Goal: Information Seeking & Learning: Check status

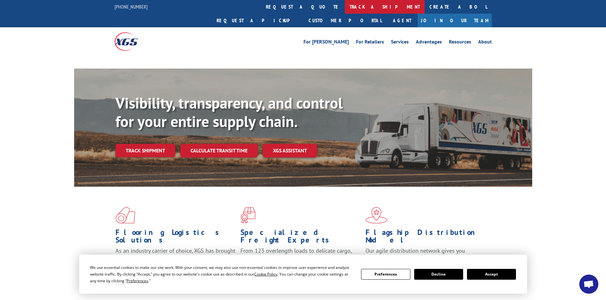
click at [345, 8] on link "track a shipment" at bounding box center [385, 7] width 80 height 14
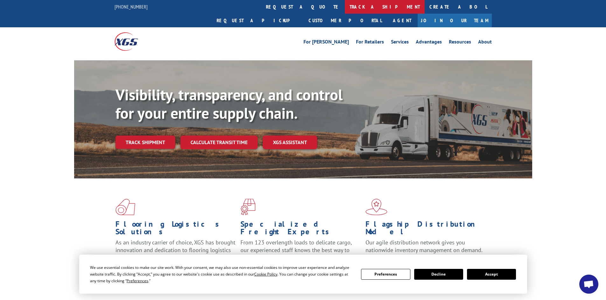
click at [345, 6] on link "track a shipment" at bounding box center [385, 7] width 80 height 14
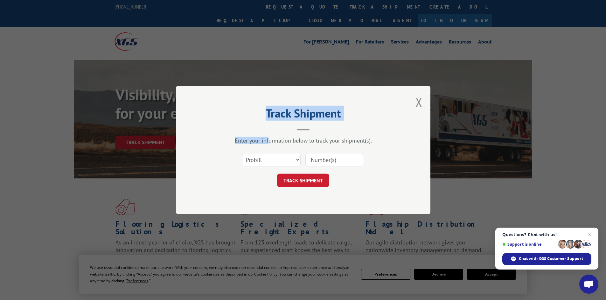
drag, startPoint x: 266, startPoint y: 102, endPoint x: 284, endPoint y: 150, distance: 51.1
click at [269, 141] on div "Track Shipment Enter your information below to track your shipment(s). Select c…" at bounding box center [303, 150] width 254 height 129
click at [282, 148] on div "Enter your information below to track your shipment(s). Select category... Prob…" at bounding box center [303, 162] width 191 height 50
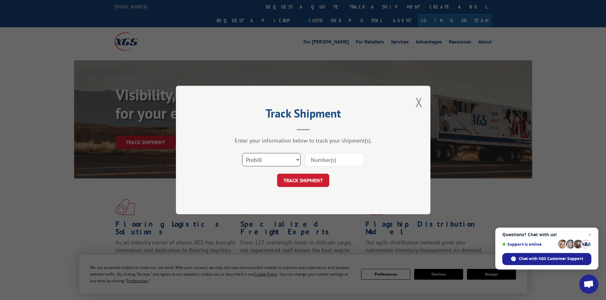
drag, startPoint x: 288, startPoint y: 159, endPoint x: 282, endPoint y: 161, distance: 6.6
click at [287, 159] on select "Select category... Probill BOL PO" at bounding box center [271, 159] width 58 height 13
select select "po"
click at [242, 153] on select "Select category... Probill BOL PO" at bounding box center [271, 159] width 58 height 13
click at [587, 234] on span "Close chat" at bounding box center [590, 235] width 8 height 8
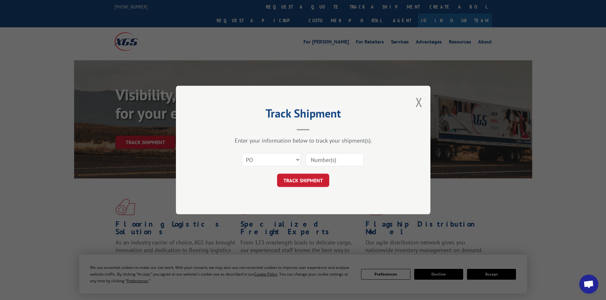
click at [317, 160] on input at bounding box center [334, 159] width 58 height 13
type input "52533844"
click button "TRACK SHIPMENT" at bounding box center [303, 180] width 52 height 13
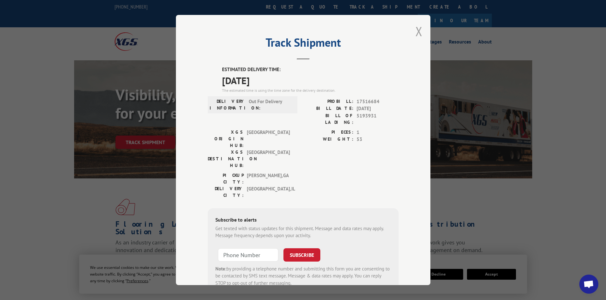
click at [415, 29] on button "Close modal" at bounding box center [418, 31] width 7 height 17
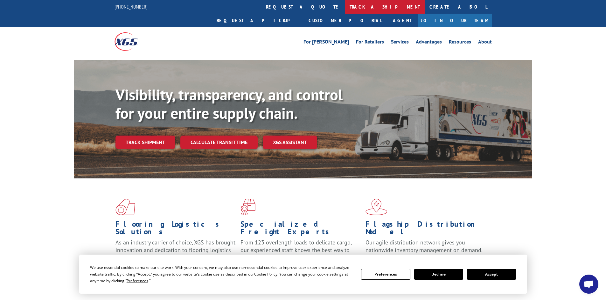
click at [345, 5] on link "track a shipment" at bounding box center [385, 7] width 80 height 14
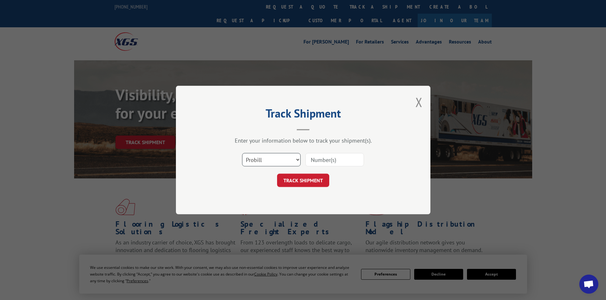
click at [283, 164] on select "Select category... Probill BOL PO" at bounding box center [271, 159] width 58 height 13
select select "po"
click at [242, 153] on select "Select category... Probill BOL PO" at bounding box center [271, 159] width 58 height 13
click at [319, 162] on input at bounding box center [334, 159] width 58 height 13
type input "52533852"
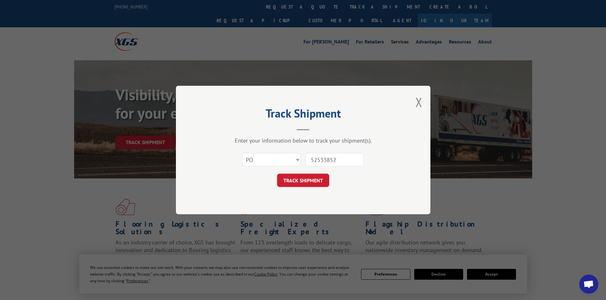
click button "TRACK SHIPMENT" at bounding box center [303, 180] width 52 height 13
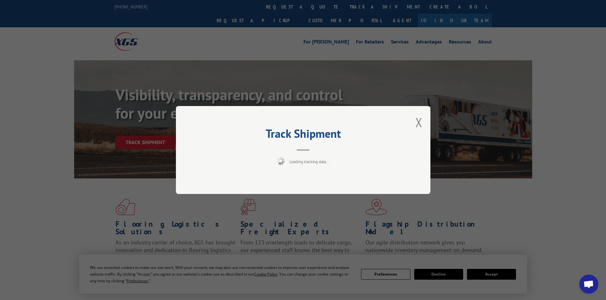
click at [318, 161] on span "Loading tracking data..." at bounding box center [309, 161] width 40 height 5
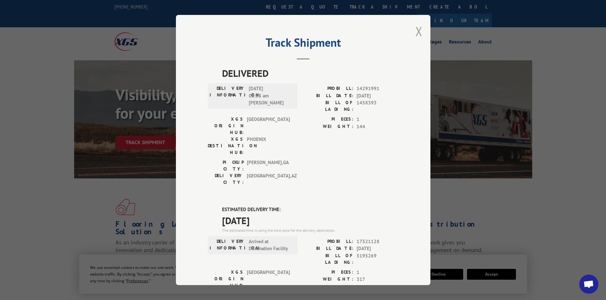
click at [417, 28] on button "Close modal" at bounding box center [418, 31] width 7 height 17
